Goal: Find specific page/section: Find specific page/section

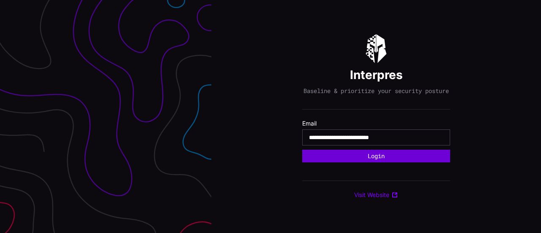
type input "**********"
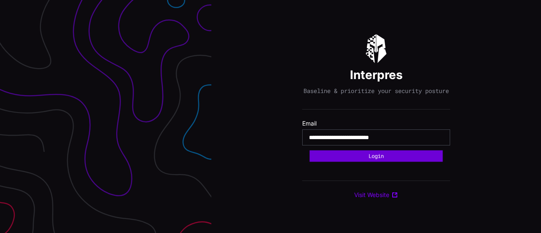
click at [394, 157] on button "Login" at bounding box center [376, 155] width 133 height 11
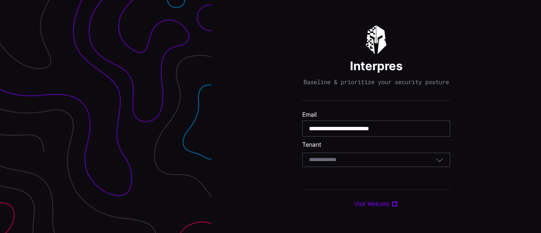
click at [409, 163] on div "Select Tenant" at bounding box center [372, 160] width 127 height 8
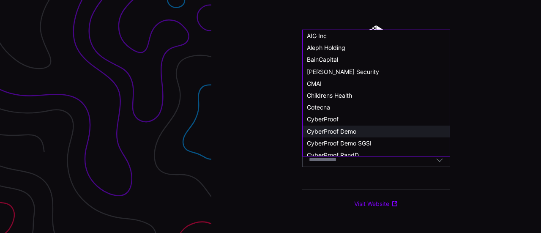
click at [363, 131] on div "CyberProof Demo" at bounding box center [376, 132] width 139 height 8
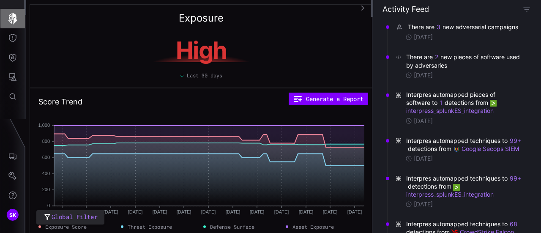
click at [8, 17] on icon "button" at bounding box center [13, 19] width 12 height 12
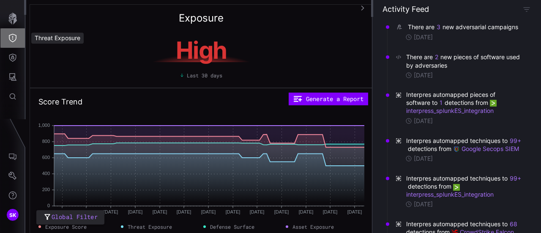
click at [10, 33] on button "Threat Exposure" at bounding box center [12, 37] width 24 height 19
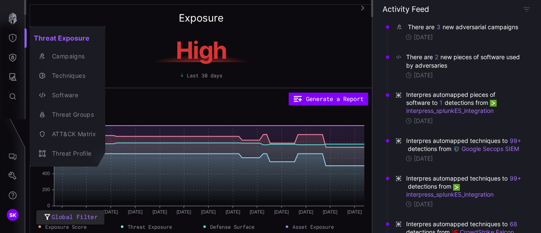
click at [14, 56] on div at bounding box center [270, 116] width 541 height 233
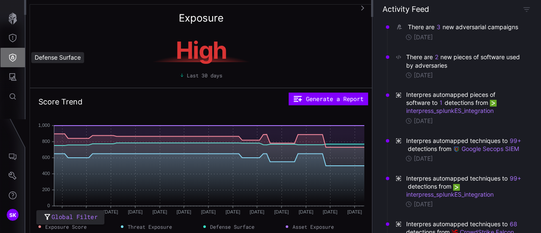
click at [14, 56] on icon "Defense Surface" at bounding box center [12, 57] width 8 height 8
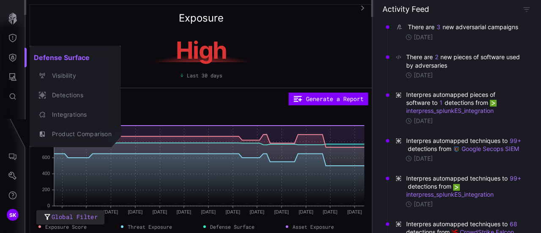
click at [14, 77] on div at bounding box center [270, 116] width 541 height 233
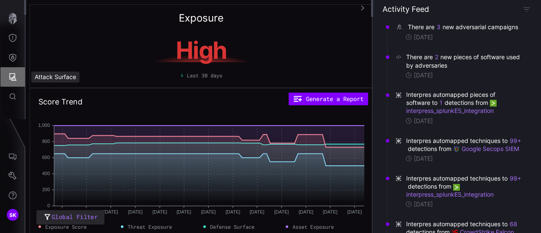
click at [14, 77] on icon "Attack Surface" at bounding box center [13, 77] width 8 height 8
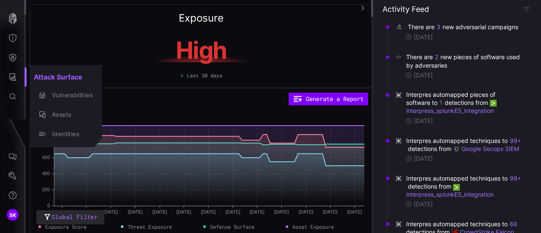
click at [13, 58] on div at bounding box center [270, 116] width 541 height 233
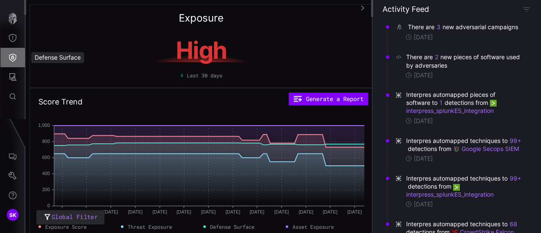
click at [13, 58] on icon "Defense Surface" at bounding box center [12, 57] width 8 height 8
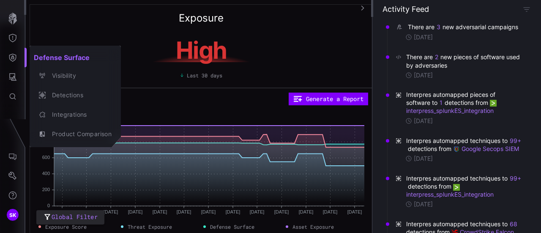
click at [13, 35] on div at bounding box center [270, 116] width 541 height 233
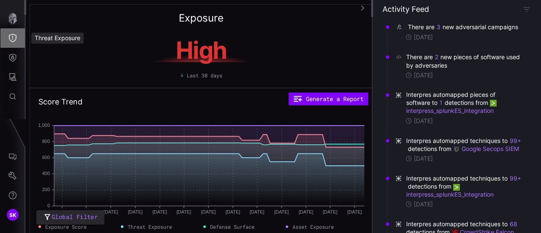
click at [13, 35] on icon "Threat Exposure" at bounding box center [12, 38] width 8 height 8
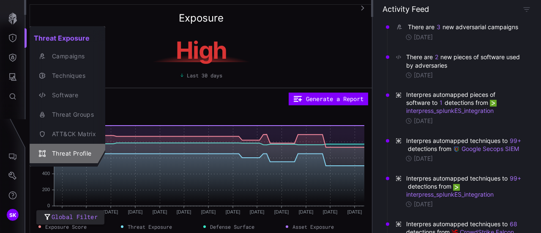
click at [75, 152] on div "Threat Profile" at bounding box center [72, 153] width 48 height 11
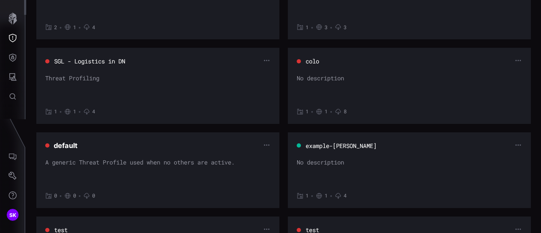
scroll to position [451, 0]
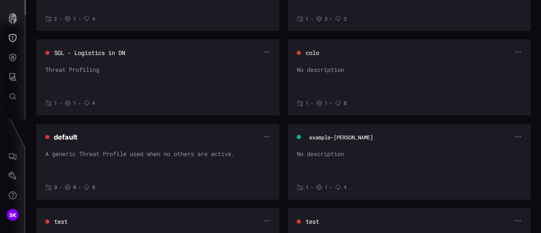
click at [344, 136] on button "example-adani" at bounding box center [341, 137] width 65 height 8
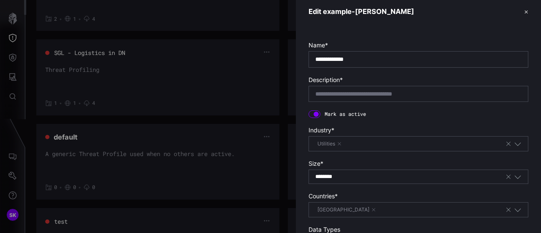
scroll to position [0, 0]
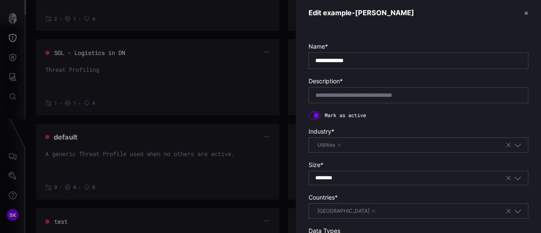
click at [524, 13] on button "✕" at bounding box center [526, 12] width 4 height 9
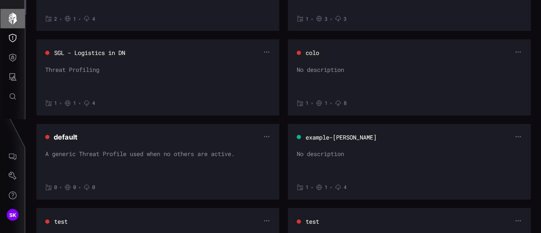
click at [8, 16] on icon "button" at bounding box center [13, 19] width 12 height 12
